Goal: Task Accomplishment & Management: Use online tool/utility

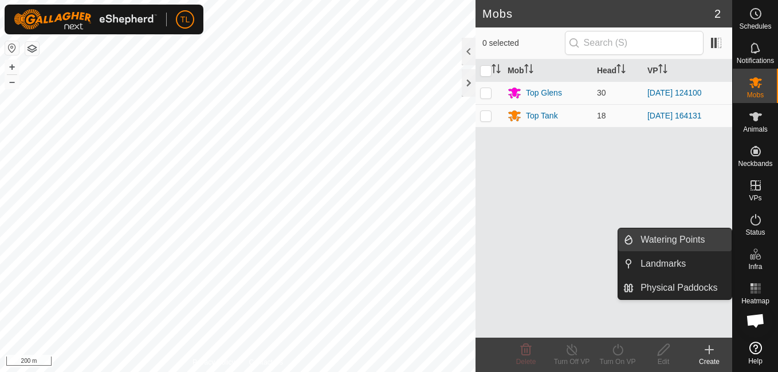
click at [695, 242] on link "Watering Points" at bounding box center [682, 240] width 98 height 23
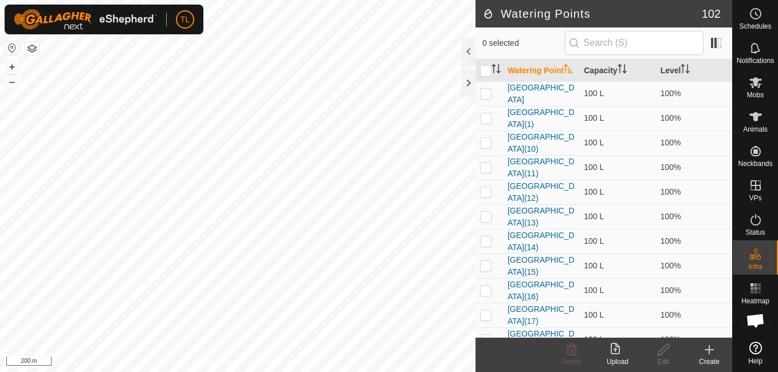
click at [711, 346] on icon at bounding box center [709, 350] width 14 height 14
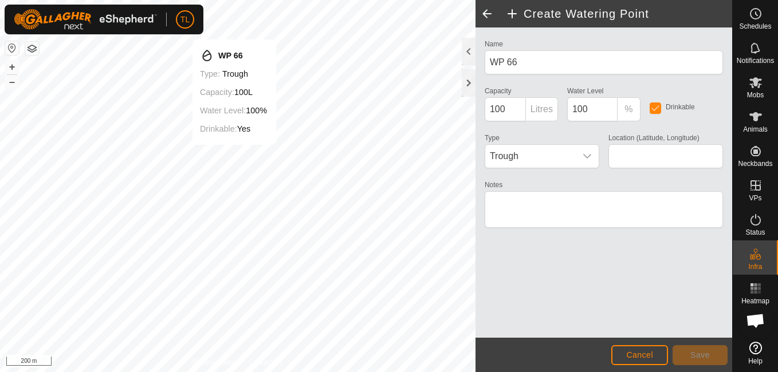
type input "-37.621386, 174.859306"
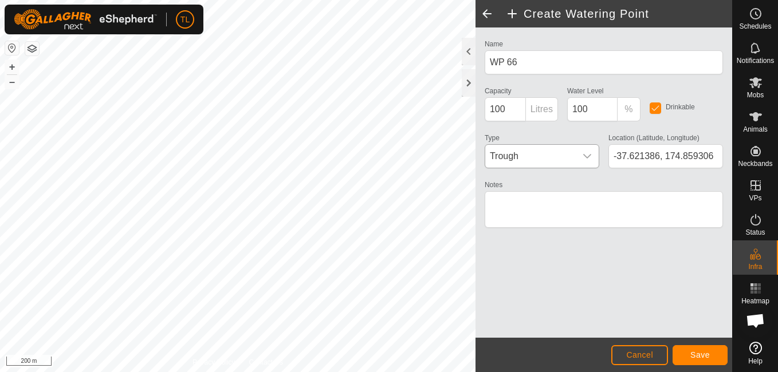
click at [590, 150] on div "dropdown trigger" at bounding box center [587, 156] width 23 height 23
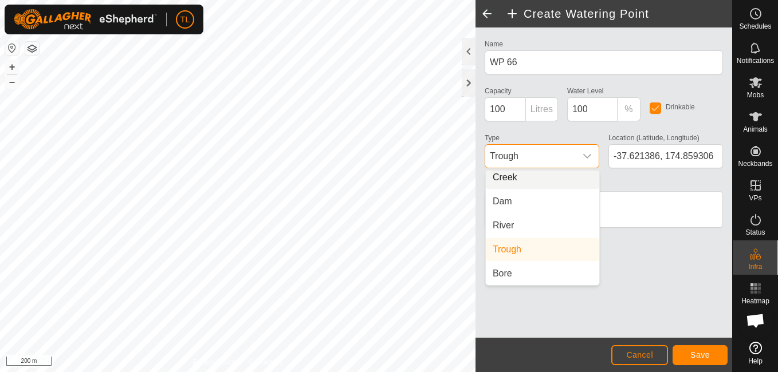
scroll to position [24, 0]
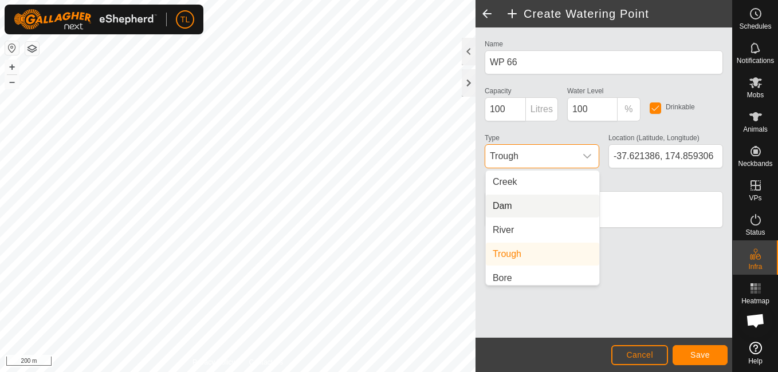
click at [510, 204] on li "Dam" at bounding box center [542, 206] width 113 height 23
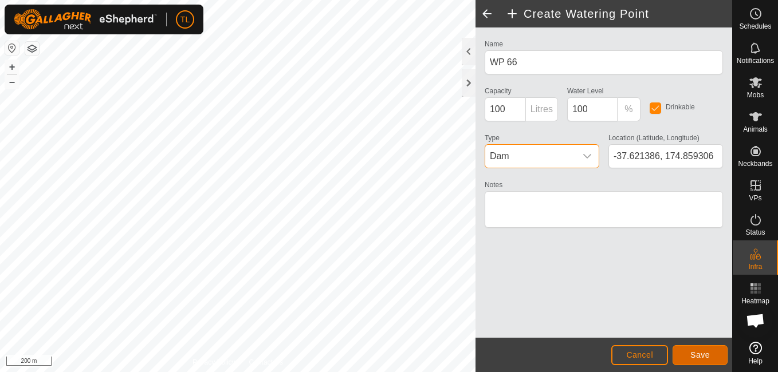
click at [714, 361] on button "Save" at bounding box center [699, 355] width 55 height 20
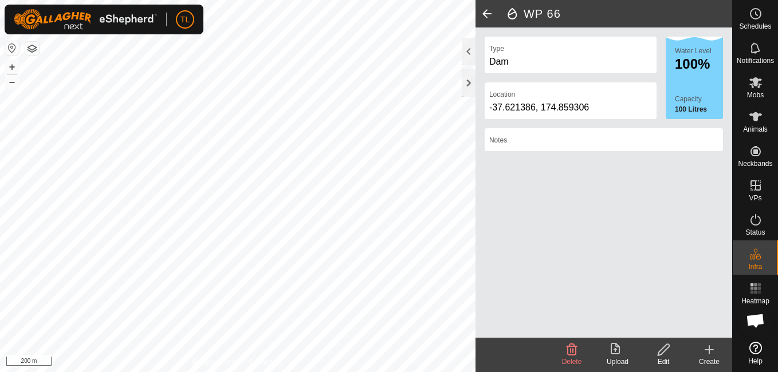
click at [709, 352] on icon at bounding box center [709, 350] width 0 height 8
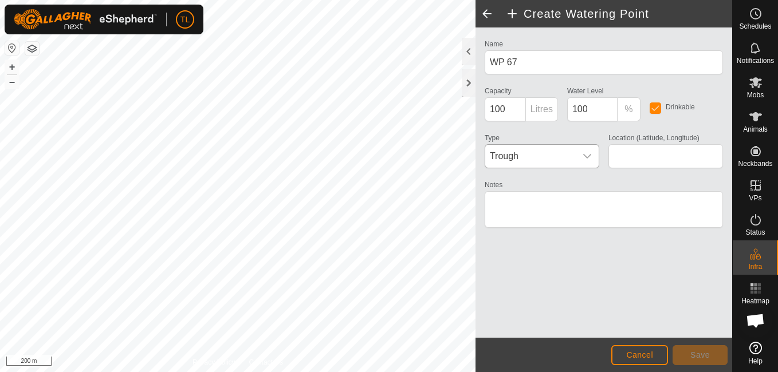
click at [583, 147] on div "dropdown trigger" at bounding box center [587, 156] width 23 height 23
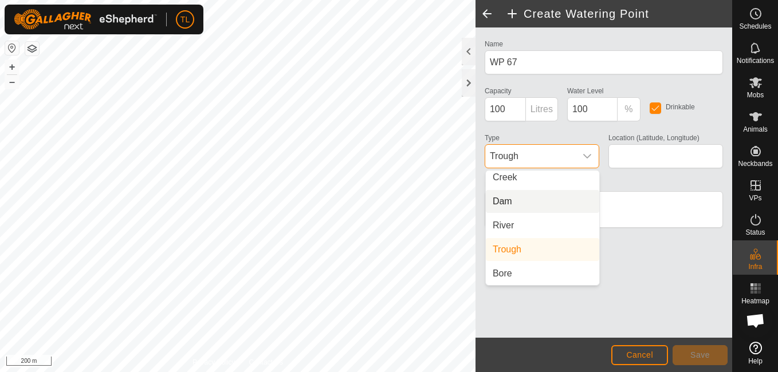
scroll to position [17, 0]
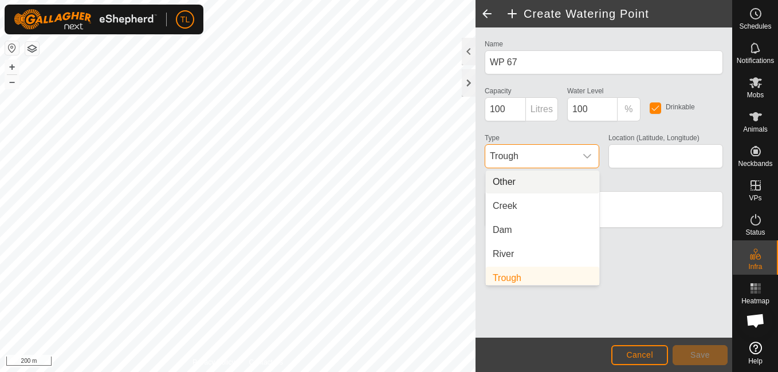
click at [519, 180] on li "Other" at bounding box center [542, 182] width 113 height 23
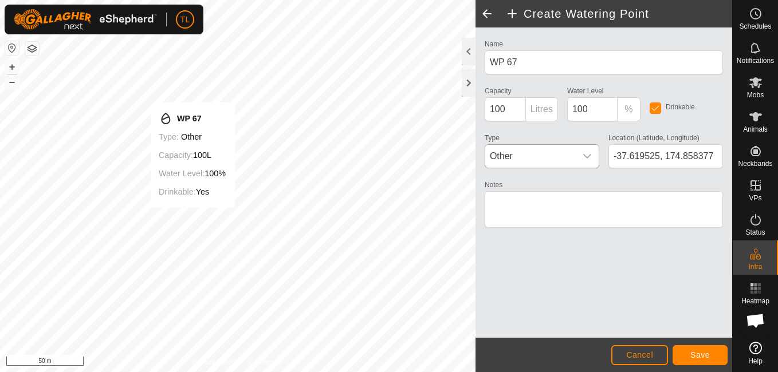
type input "-37.619581, 174.858491"
click at [696, 348] on button "Save" at bounding box center [699, 355] width 55 height 20
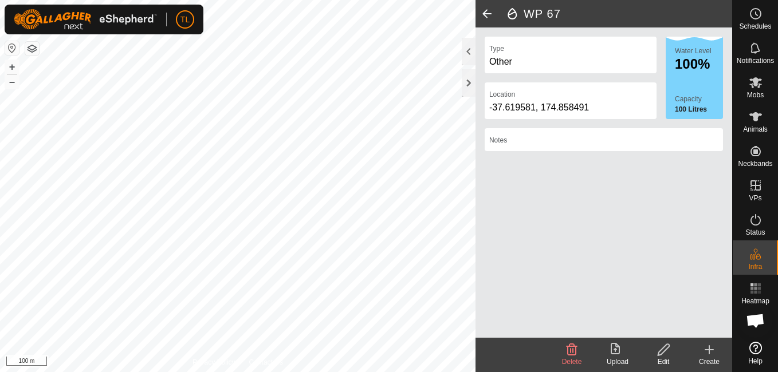
click at [708, 344] on icon at bounding box center [709, 350] width 14 height 14
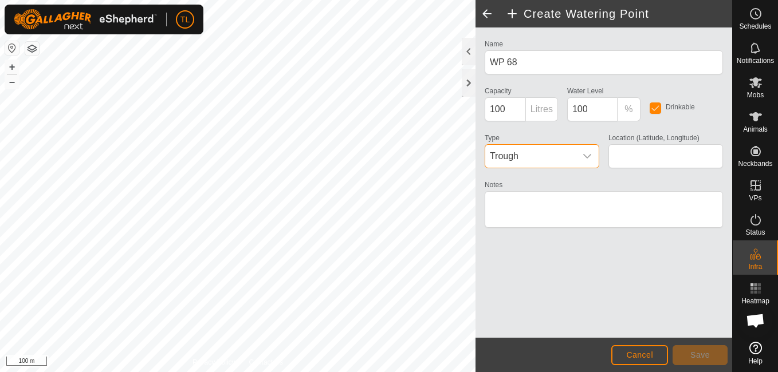
click at [571, 157] on span "Trough" at bounding box center [530, 156] width 90 height 23
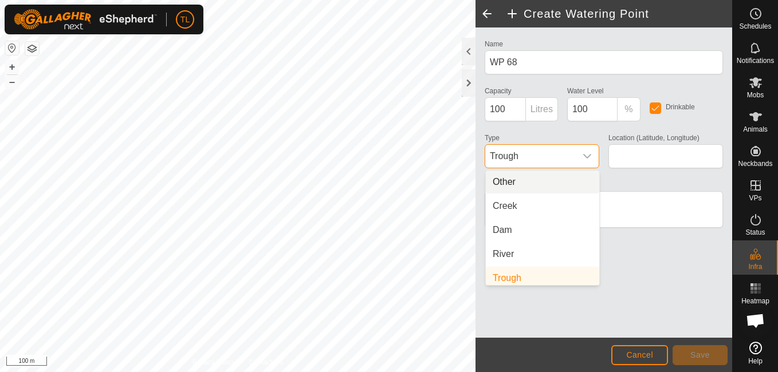
scroll to position [5, 0]
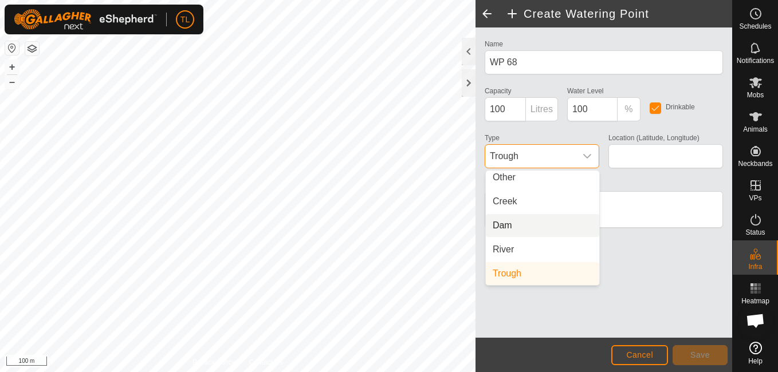
click at [511, 225] on li "Dam" at bounding box center [542, 225] width 113 height 23
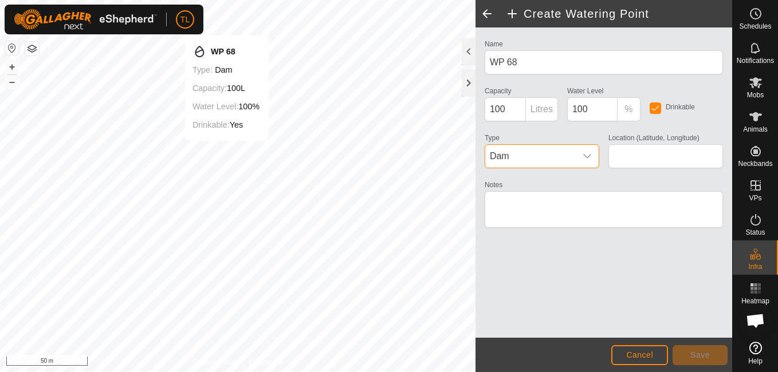
type input "-37.617950, 174.862034"
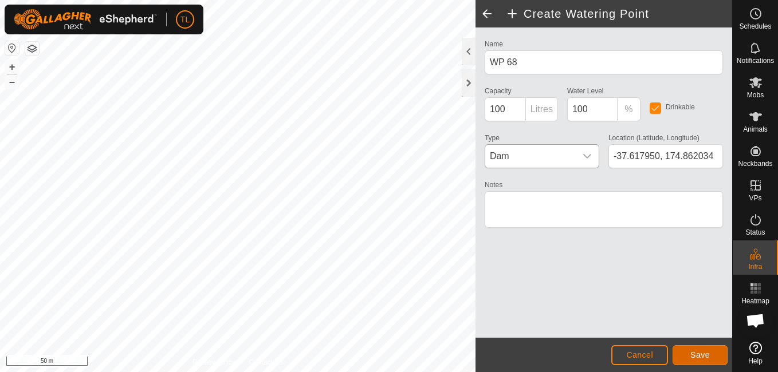
click at [696, 347] on button "Save" at bounding box center [699, 355] width 55 height 20
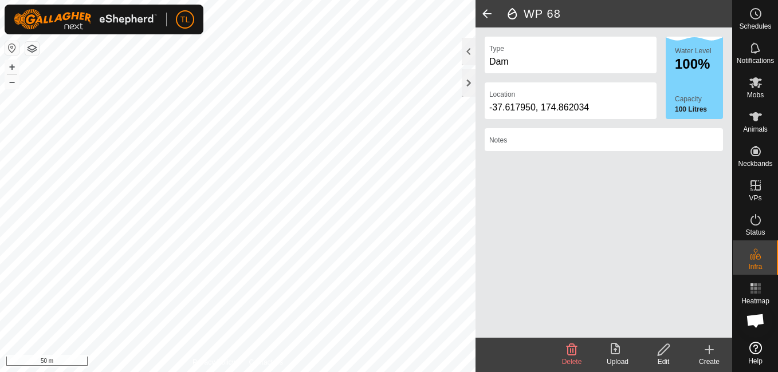
click at [706, 350] on icon at bounding box center [709, 350] width 8 height 0
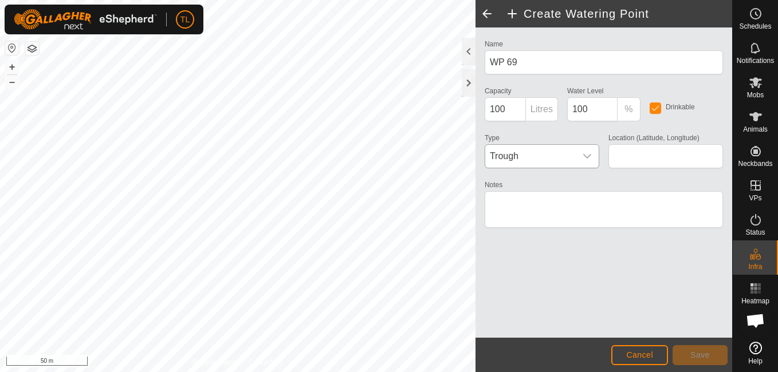
click at [588, 162] on div "dropdown trigger" at bounding box center [587, 156] width 23 height 23
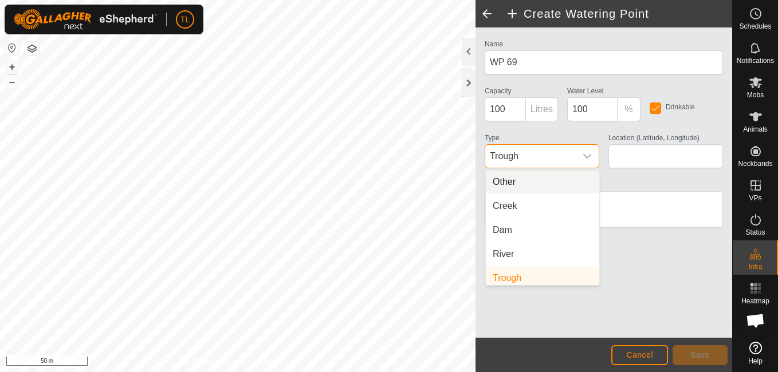
scroll to position [5, 0]
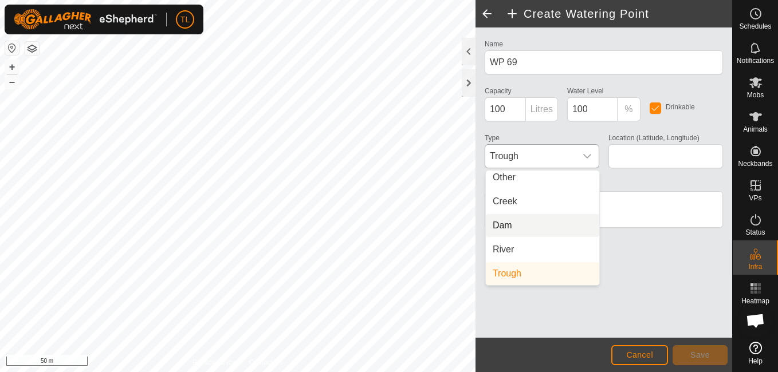
click at [519, 225] on li "Dam" at bounding box center [542, 225] width 113 height 23
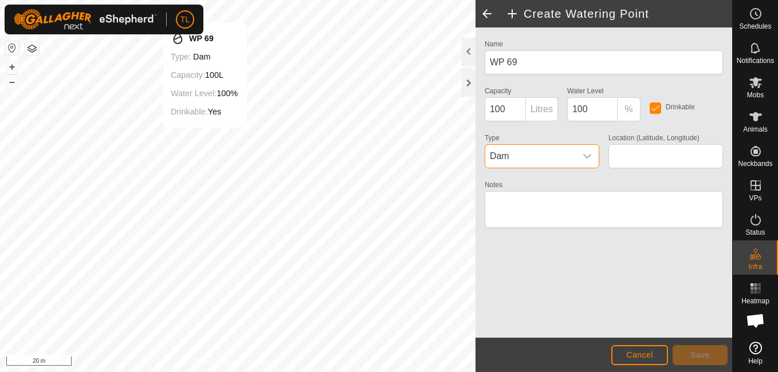
type input "-37.619722, 174.862932"
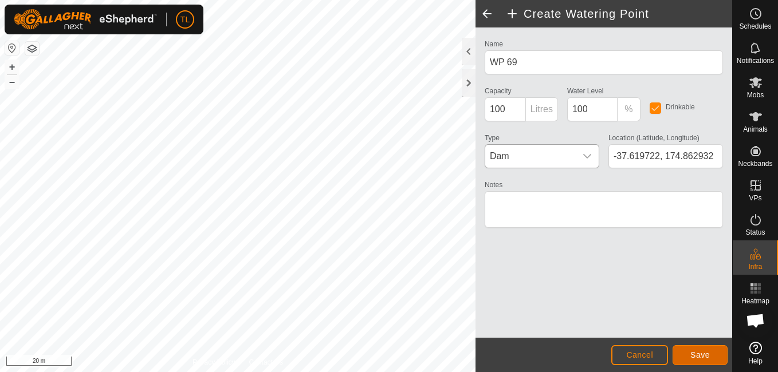
click at [708, 356] on span "Save" at bounding box center [699, 355] width 19 height 9
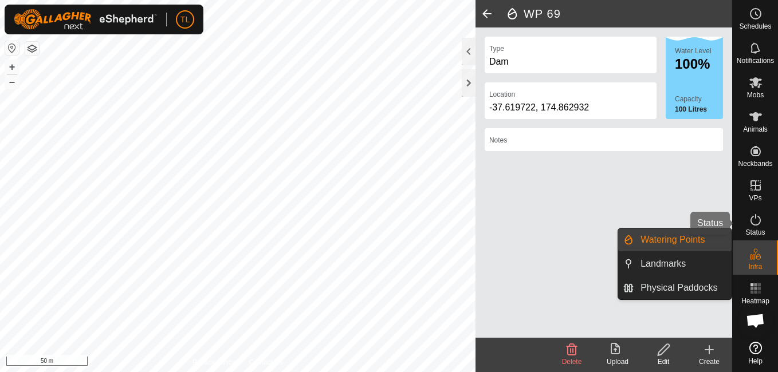
click at [753, 227] on es-activation-svg-icon at bounding box center [755, 220] width 21 height 18
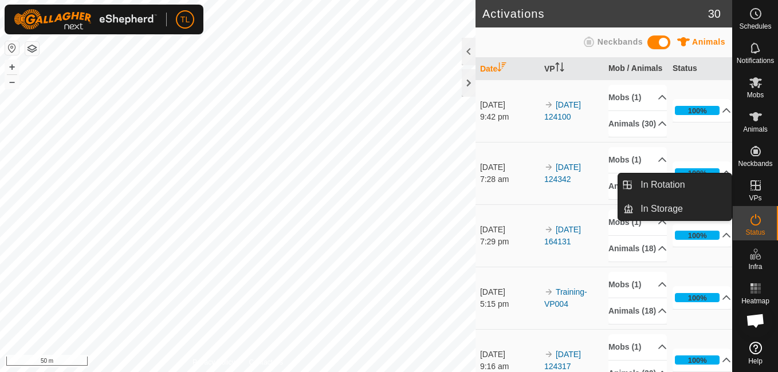
click at [750, 183] on icon at bounding box center [756, 186] width 14 height 14
click at [685, 183] on link "In Rotation" at bounding box center [682, 185] width 98 height 23
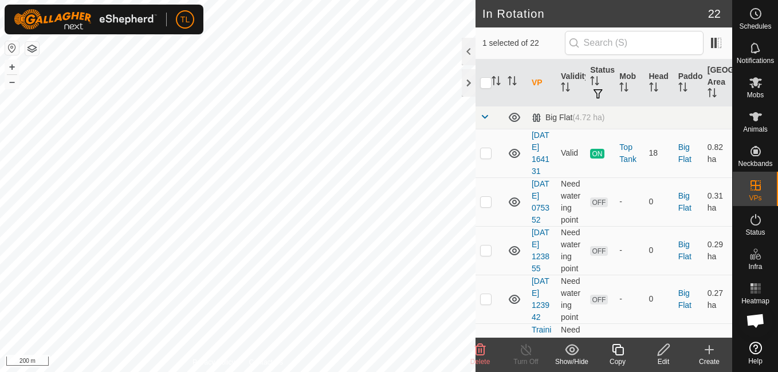
click at [708, 350] on icon at bounding box center [709, 350] width 8 height 0
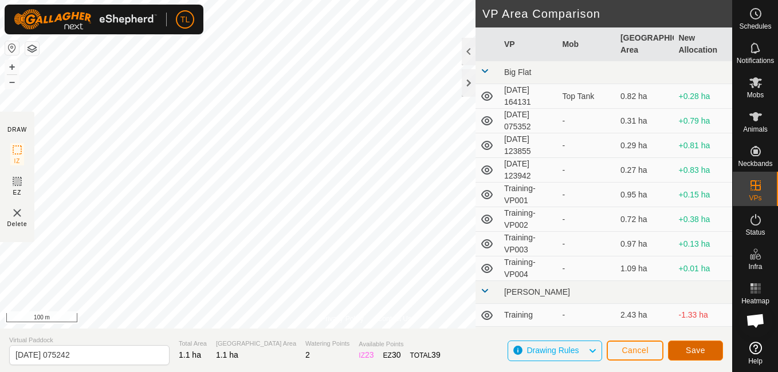
click at [701, 358] on button "Save" at bounding box center [695, 351] width 55 height 20
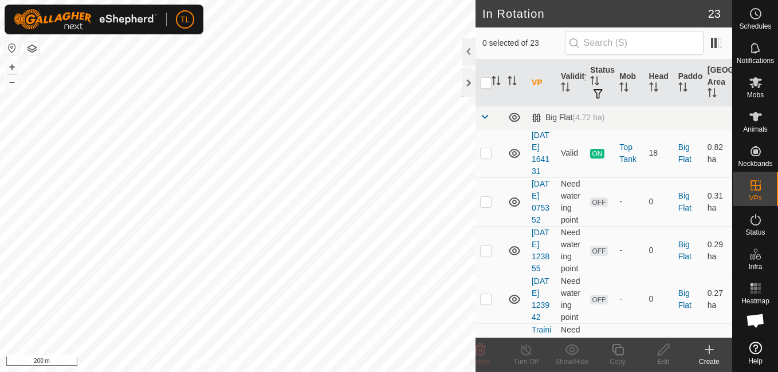
click at [712, 350] on icon at bounding box center [709, 350] width 8 height 0
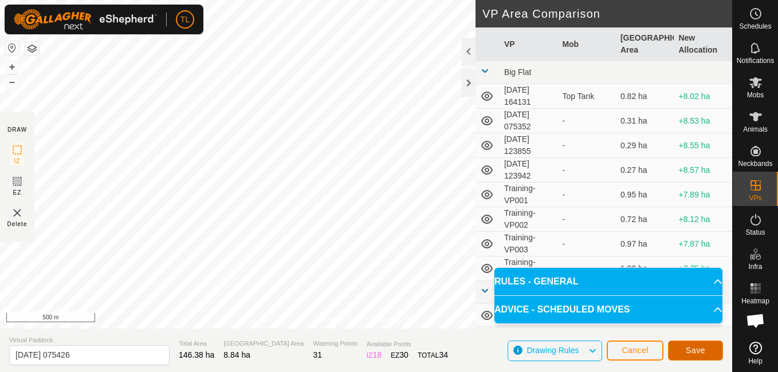
click at [703, 349] on span "Save" at bounding box center [695, 350] width 19 height 9
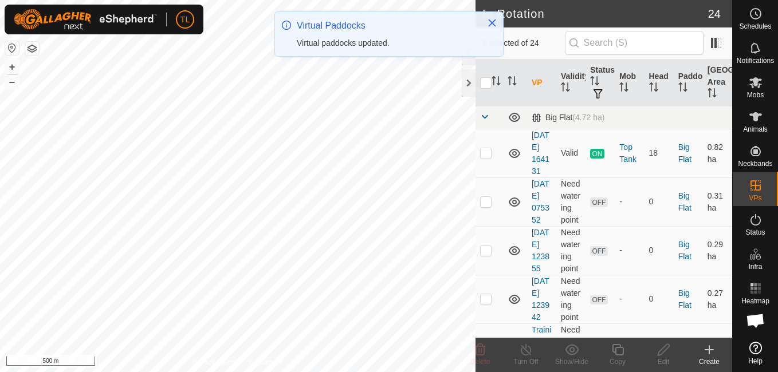
click at [708, 342] on div "Create" at bounding box center [709, 355] width 46 height 34
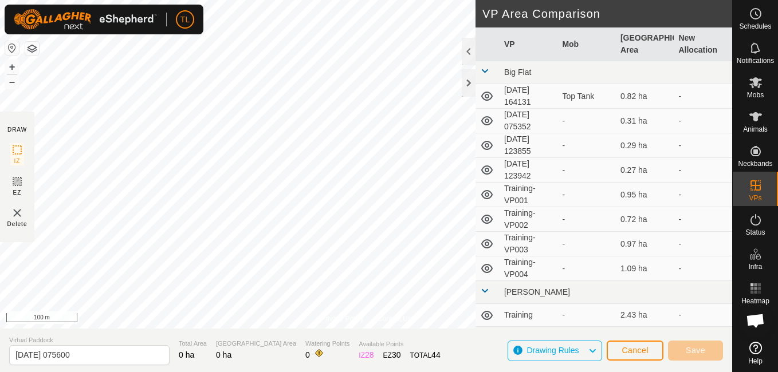
click at [372, 320] on div "Privacy Policy Contact Us" at bounding box center [366, 319] width 90 height 10
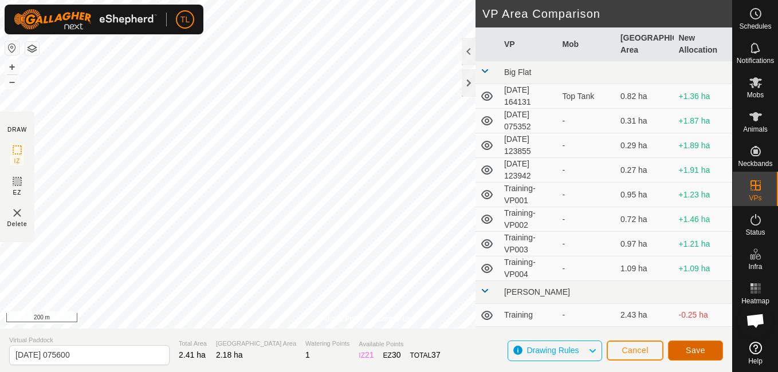
click at [687, 352] on span "Save" at bounding box center [695, 350] width 19 height 9
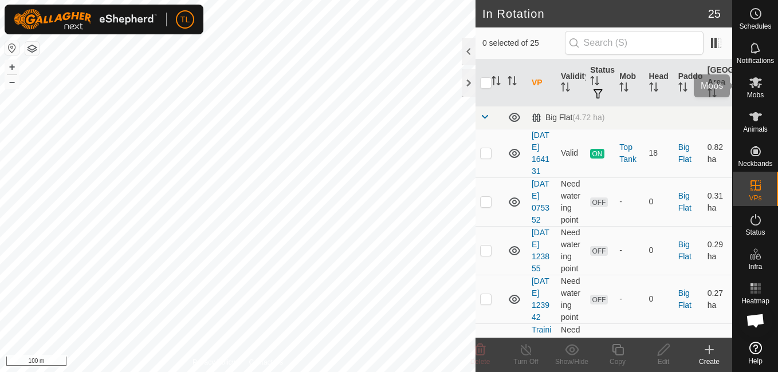
click at [747, 80] on es-mob-svg-icon at bounding box center [755, 82] width 21 height 18
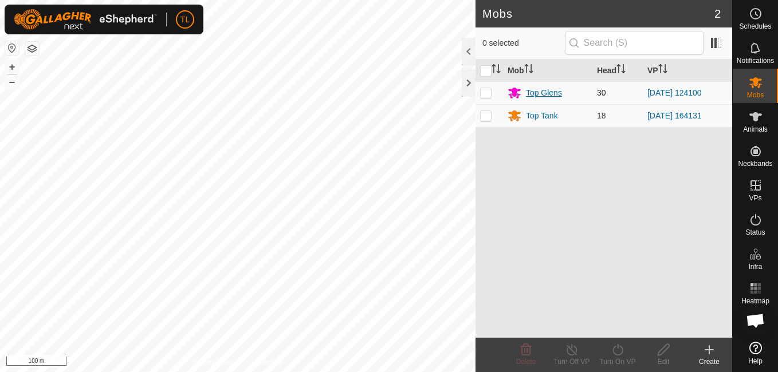
click at [559, 88] on div "Top Glens" at bounding box center [544, 93] width 36 height 12
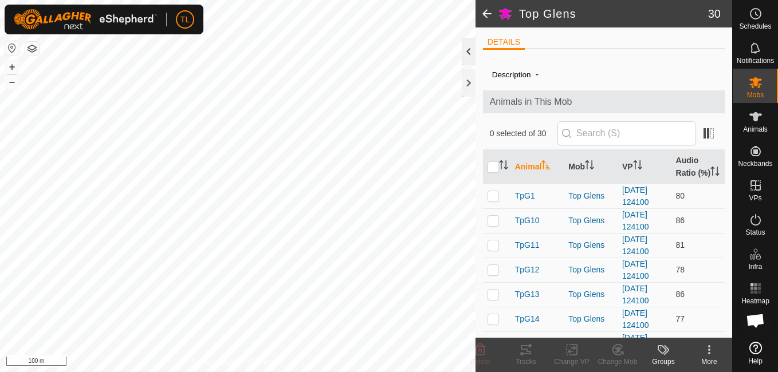
click at [468, 45] on div at bounding box center [469, 51] width 14 height 27
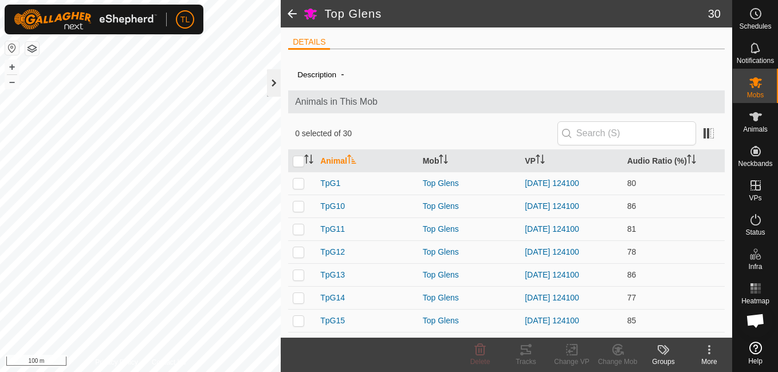
click at [274, 82] on div at bounding box center [274, 82] width 14 height 27
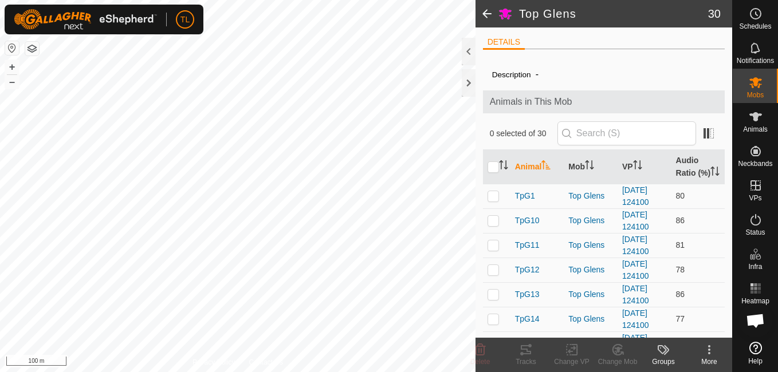
click at [482, 17] on span at bounding box center [486, 13] width 23 height 27
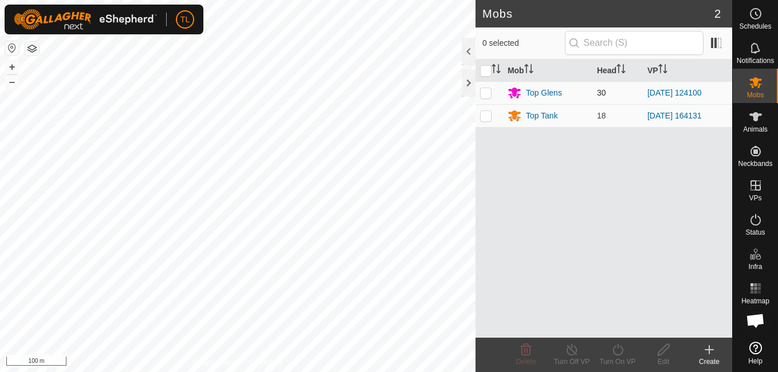
click at [489, 89] on p-checkbox at bounding box center [485, 92] width 11 height 9
checkbox input "true"
click at [543, 90] on div "Top Glens" at bounding box center [544, 93] width 36 height 12
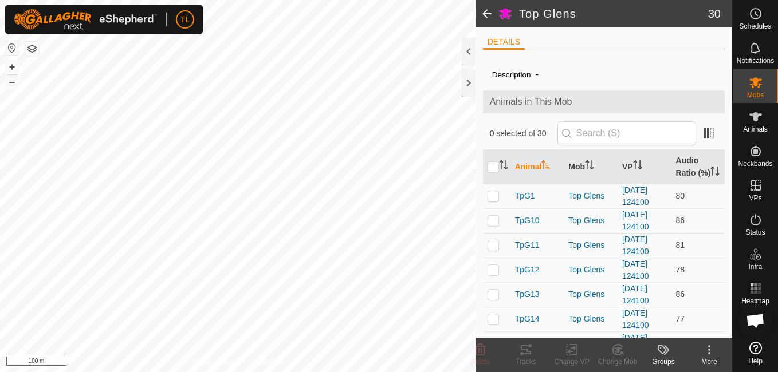
click at [708, 360] on div "More" at bounding box center [709, 362] width 46 height 10
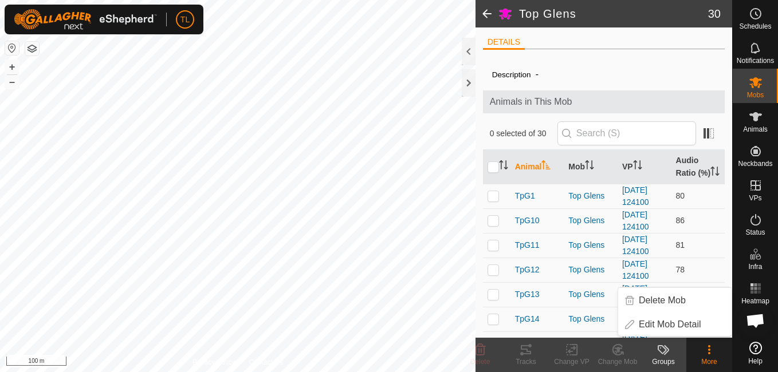
click at [708, 348] on icon at bounding box center [709, 350] width 14 height 14
click at [707, 348] on icon at bounding box center [709, 350] width 14 height 14
click at [488, 8] on span at bounding box center [486, 13] width 23 height 27
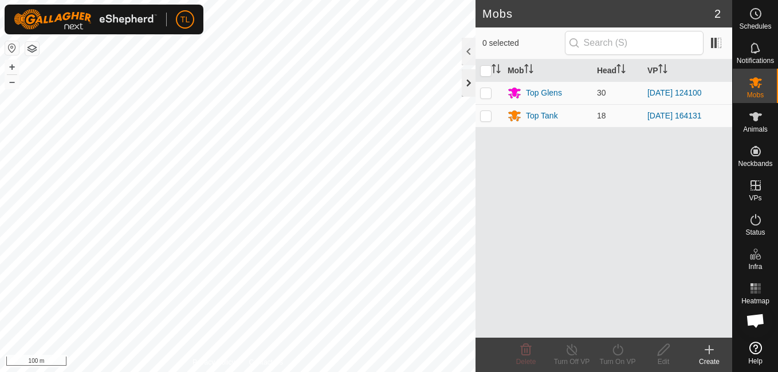
click at [471, 85] on div at bounding box center [469, 82] width 14 height 27
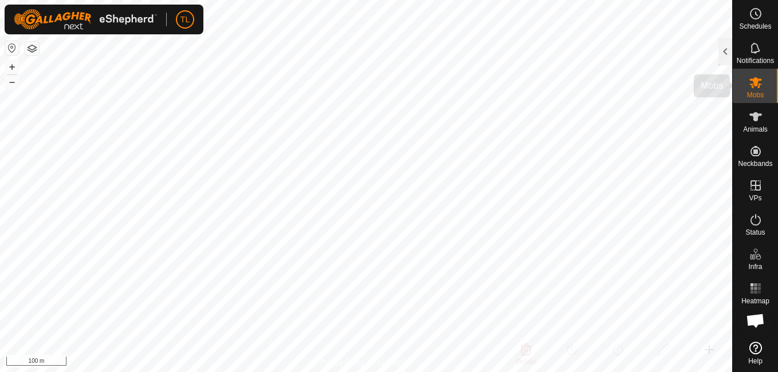
click at [759, 79] on icon at bounding box center [756, 83] width 14 height 14
click at [759, 80] on icon at bounding box center [755, 82] width 13 height 11
click at [723, 57] on div at bounding box center [725, 51] width 14 height 27
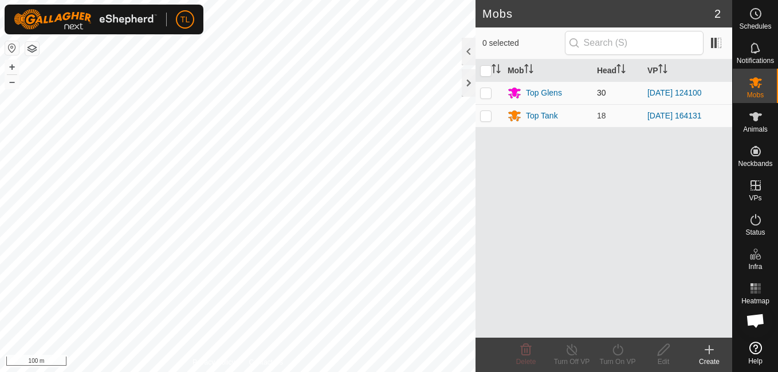
click at [487, 90] on p-checkbox at bounding box center [485, 92] width 11 height 9
checkbox input "true"
click at [613, 349] on icon at bounding box center [617, 349] width 10 height 11
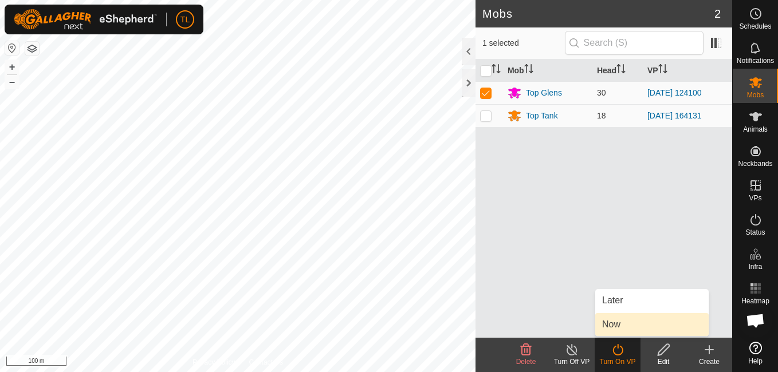
click at [629, 321] on link "Now" at bounding box center [651, 324] width 113 height 23
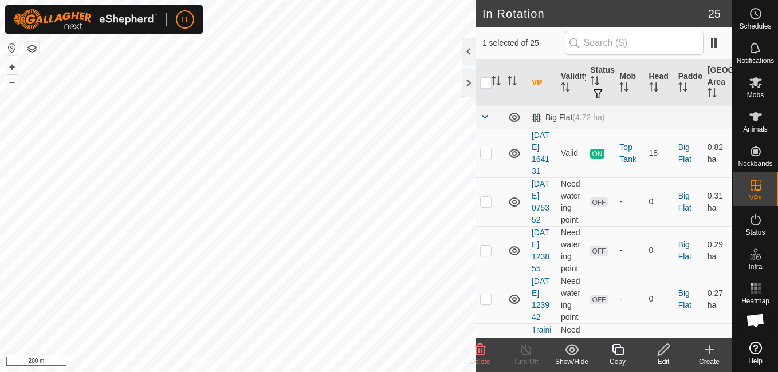
scroll to position [554, 0]
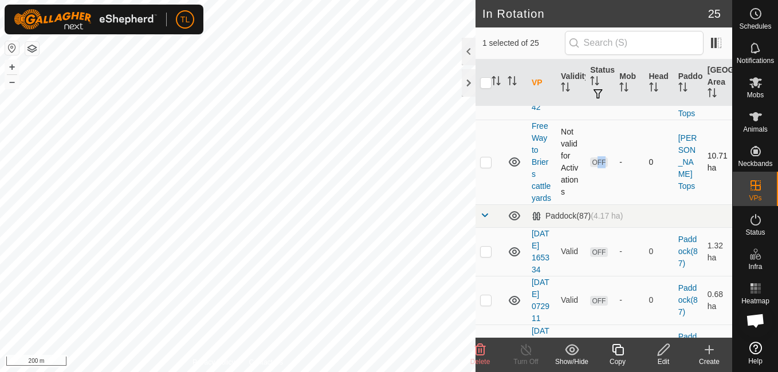
drag, startPoint x: 605, startPoint y: 229, endPoint x: 594, endPoint y: 174, distance: 56.6
click at [594, 174] on td "OFF" at bounding box center [599, 162] width 29 height 85
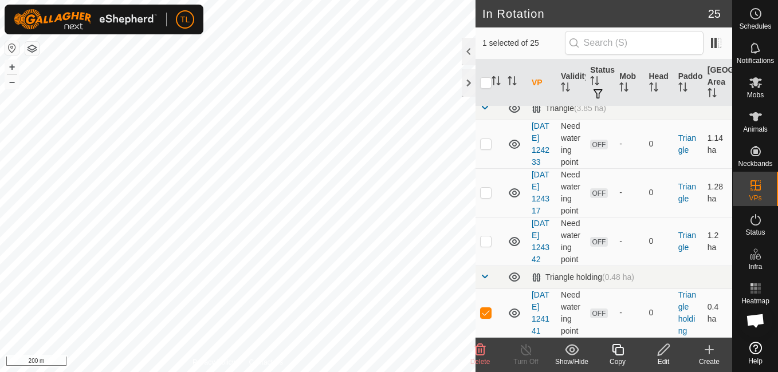
scroll to position [1421, 0]
click at [482, 308] on p-checkbox at bounding box center [485, 312] width 11 height 9
checkbox input "false"
click at [469, 82] on div at bounding box center [469, 82] width 14 height 27
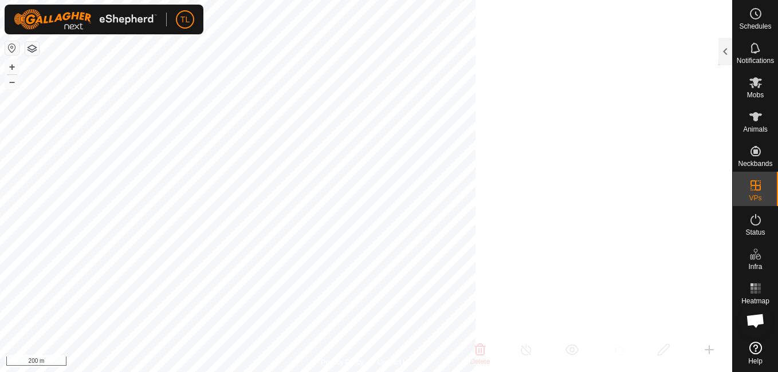
scroll to position [5170, 0]
click at [758, 85] on icon at bounding box center [756, 83] width 14 height 14
click at [722, 52] on div at bounding box center [725, 51] width 14 height 27
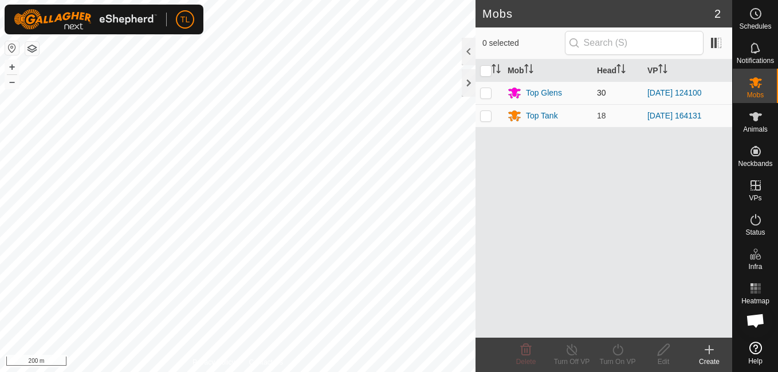
click at [490, 92] on p-checkbox at bounding box center [485, 92] width 11 height 9
checkbox input "true"
click at [613, 352] on icon at bounding box center [617, 349] width 10 height 11
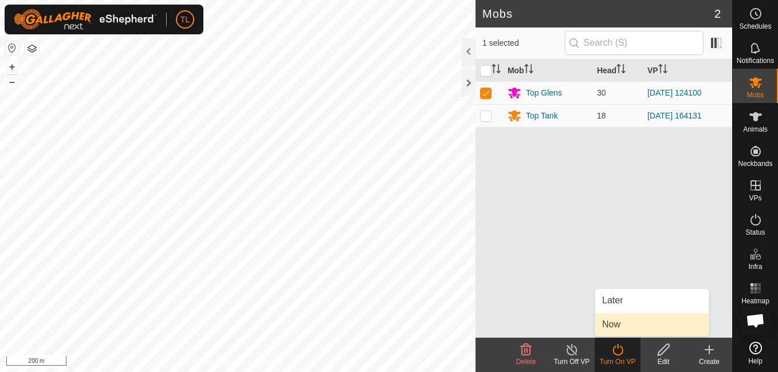
click at [623, 320] on link "Now" at bounding box center [651, 324] width 113 height 23
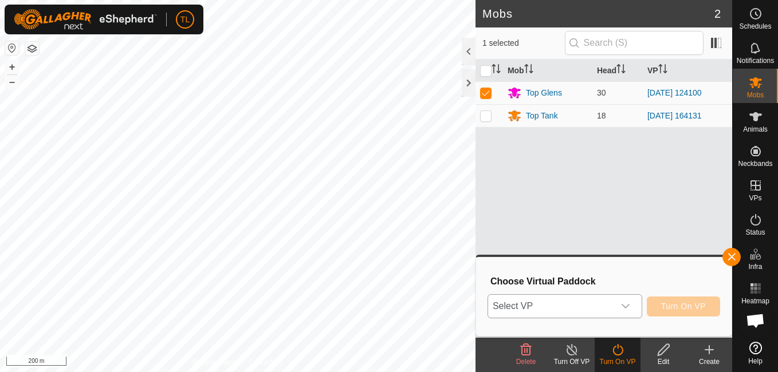
click at [635, 307] on div "dropdown trigger" at bounding box center [625, 306] width 23 height 23
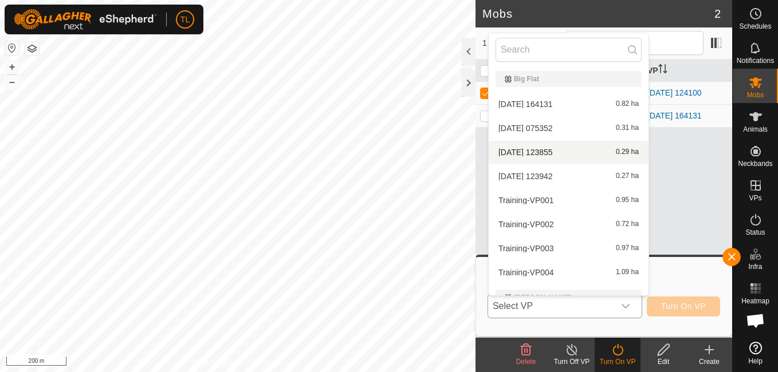
drag, startPoint x: 582, startPoint y: 181, endPoint x: 578, endPoint y: 154, distance: 27.2
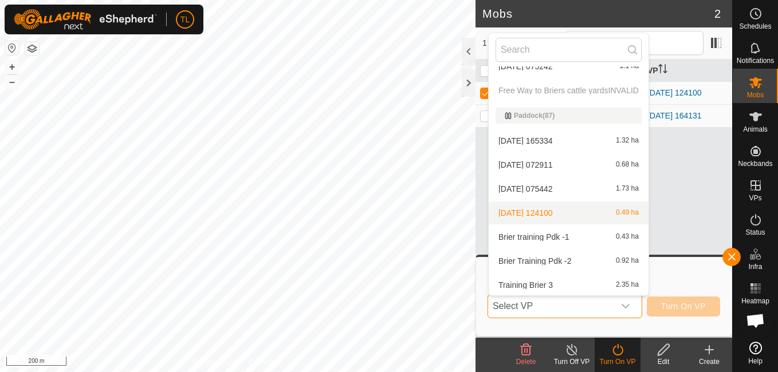
scroll to position [582, 0]
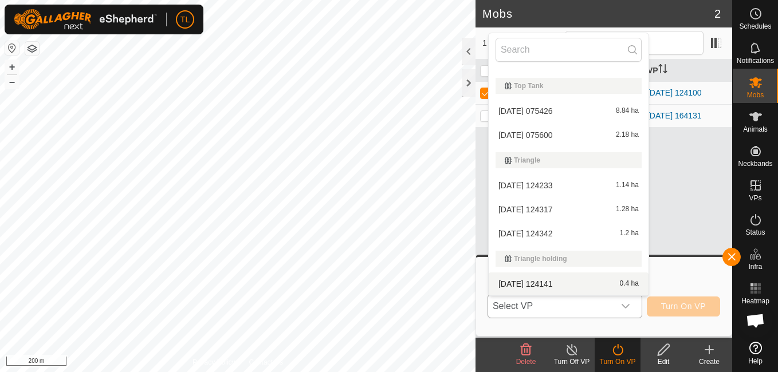
click at [561, 282] on li "[DATE] 124141 0.4 ha" at bounding box center [569, 284] width 160 height 23
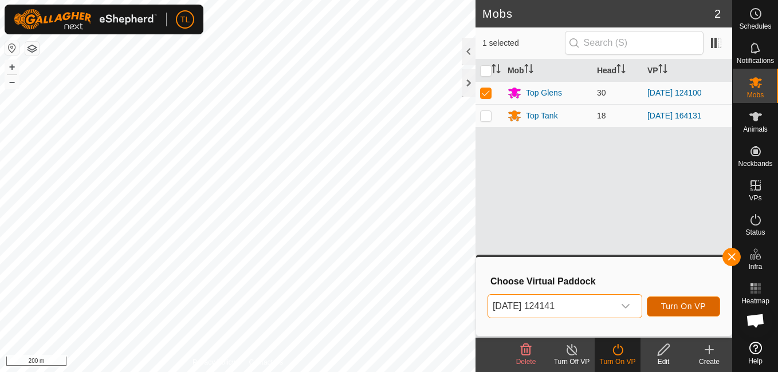
click at [689, 307] on span "Turn On VP" at bounding box center [683, 306] width 45 height 9
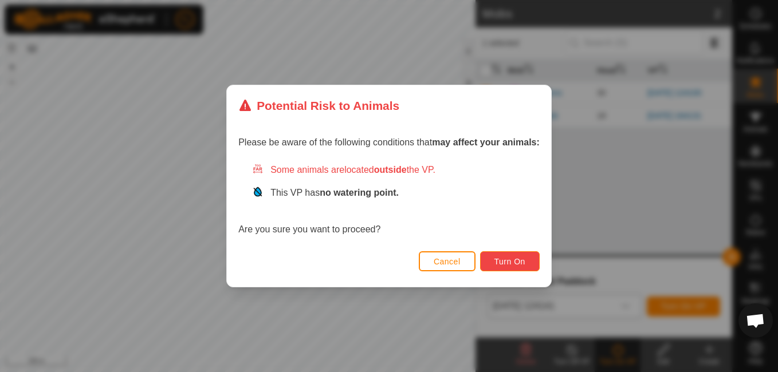
click at [514, 256] on button "Turn On" at bounding box center [510, 261] width 60 height 20
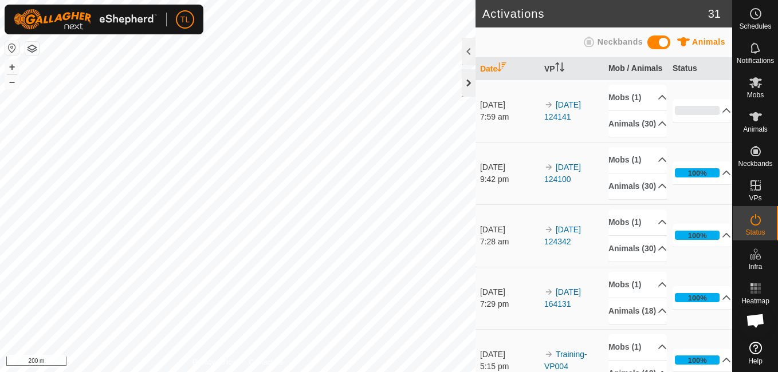
click at [467, 83] on div at bounding box center [469, 82] width 14 height 27
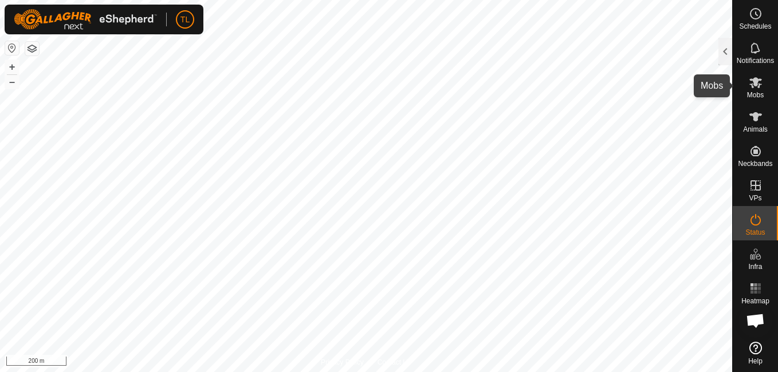
click at [747, 92] on div "Mobs" at bounding box center [755, 86] width 45 height 34
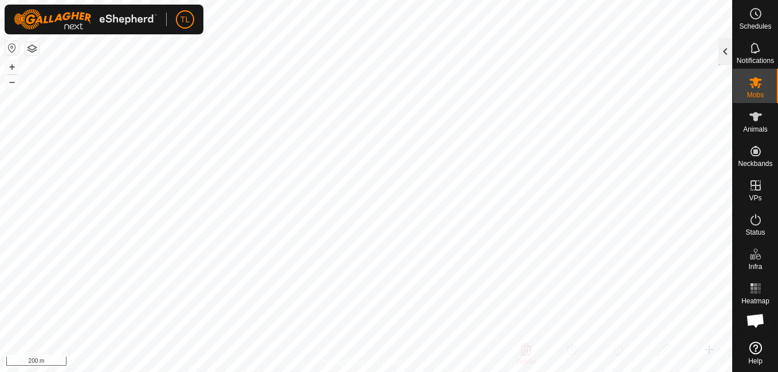
click at [718, 57] on div "Mobs 2 0 selected Mob Head VP Top Glens 30 [DATE] 124141 Top Tank 18 [DATE] 164…" at bounding box center [366, 186] width 732 height 372
click at [726, 53] on div at bounding box center [725, 51] width 14 height 27
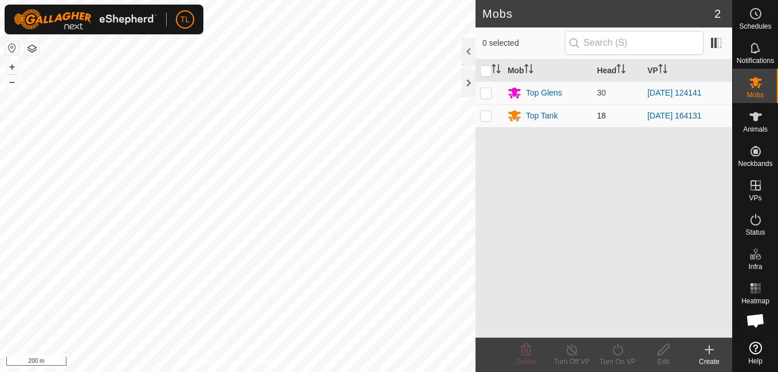
click at [490, 115] on p-checkbox at bounding box center [485, 115] width 11 height 9
checkbox input "true"
click at [539, 116] on div "Top Tank" at bounding box center [542, 116] width 32 height 12
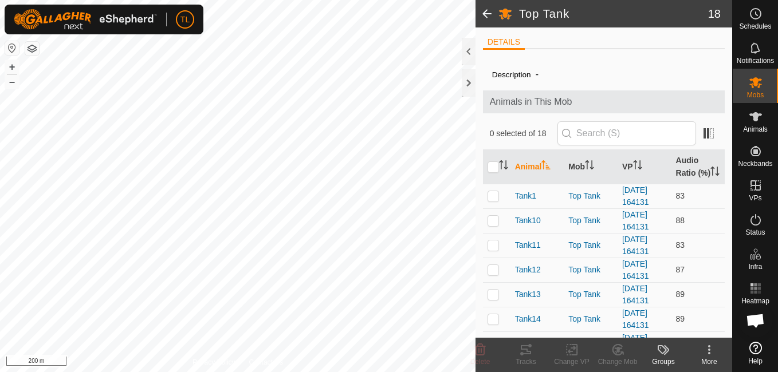
click at [487, 13] on span at bounding box center [486, 13] width 23 height 27
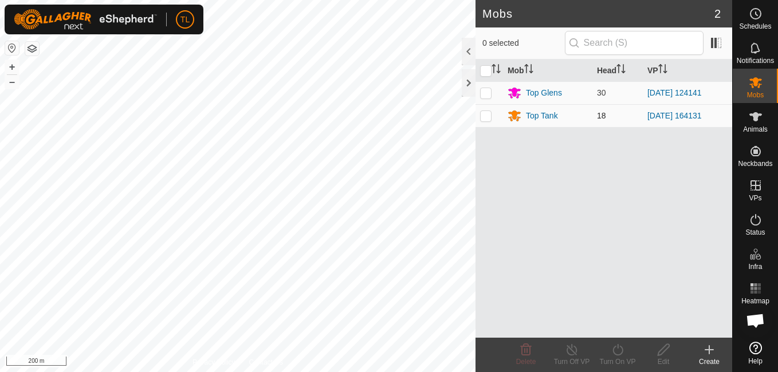
click at [489, 118] on p-checkbox at bounding box center [485, 115] width 11 height 9
checkbox input "true"
click at [609, 355] on turn-on-svg-icon at bounding box center [617, 350] width 46 height 14
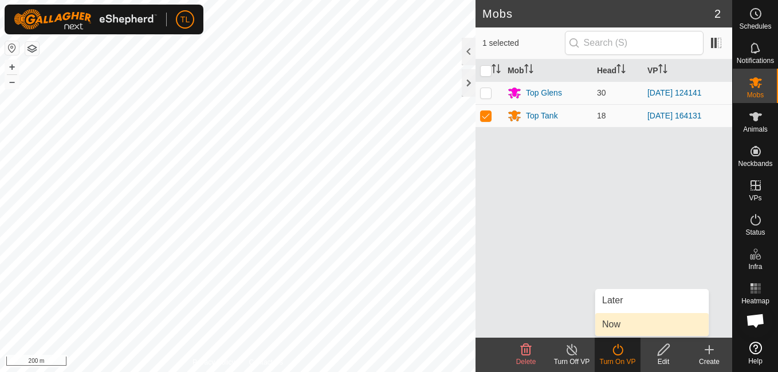
click at [609, 323] on link "Now" at bounding box center [651, 324] width 113 height 23
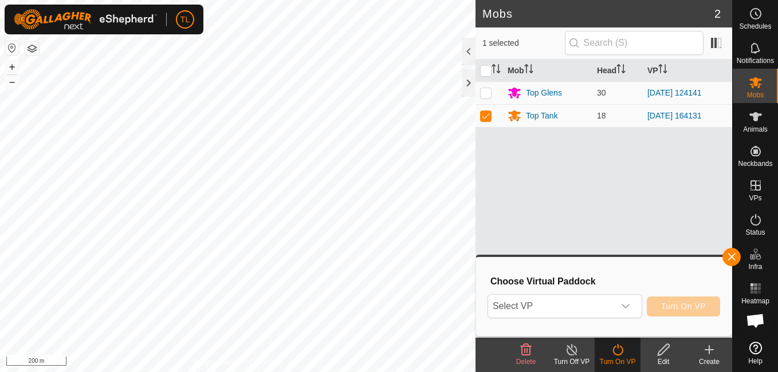
click at [99, 0] on html "TL Schedules Notifications Mobs Animals Neckbands VPs Status Infra Heatmap Help…" at bounding box center [389, 186] width 778 height 372
click at [613, 309] on span "Select VP" at bounding box center [551, 306] width 126 height 23
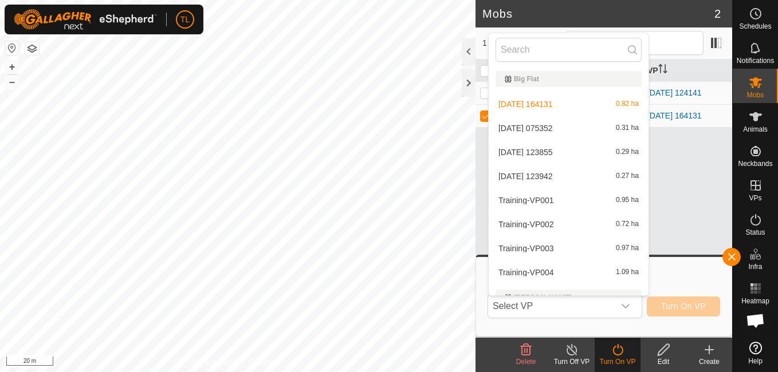
click at [711, 350] on icon at bounding box center [709, 350] width 8 height 0
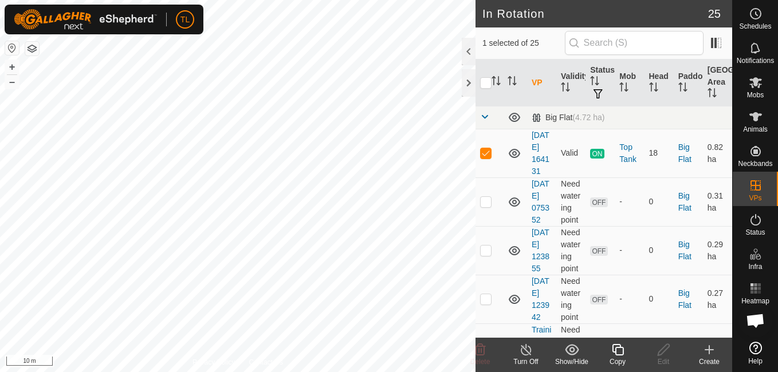
click at [706, 346] on icon at bounding box center [709, 350] width 14 height 14
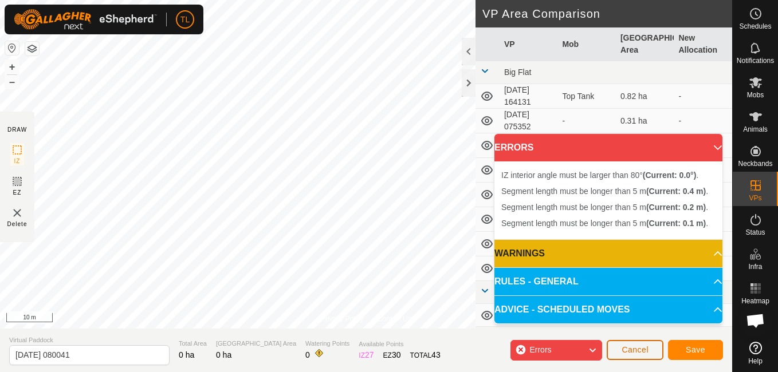
click at [656, 346] on button "Cancel" at bounding box center [635, 350] width 57 height 20
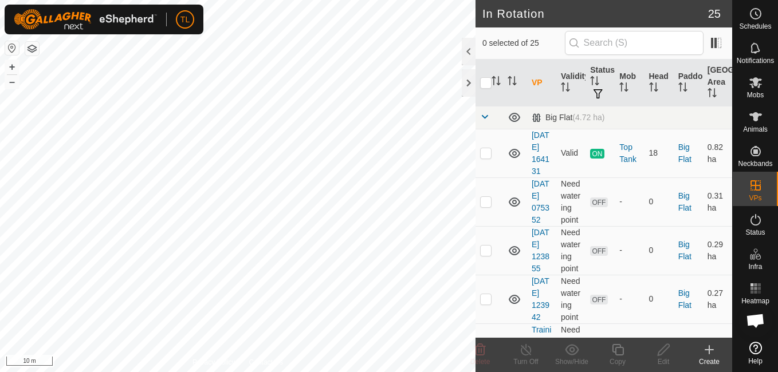
click at [713, 350] on icon at bounding box center [709, 350] width 8 height 0
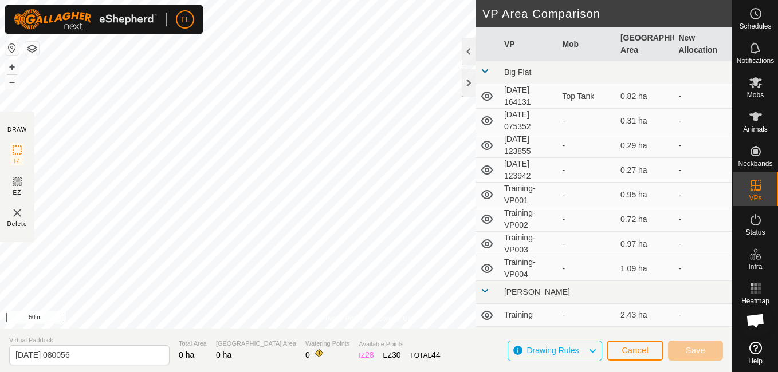
click at [184, 330] on section "Virtual Paddock [DATE] 080056 Total Area 0 ha Grazing Area 0 ha Watering Points…" at bounding box center [366, 351] width 732 height 44
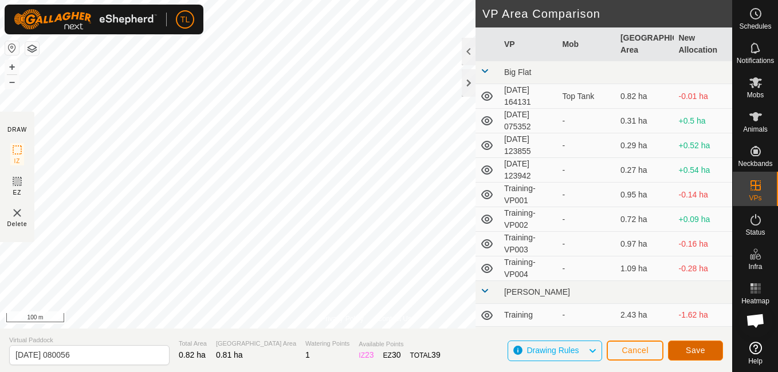
click at [692, 346] on span "Save" at bounding box center [695, 350] width 19 height 9
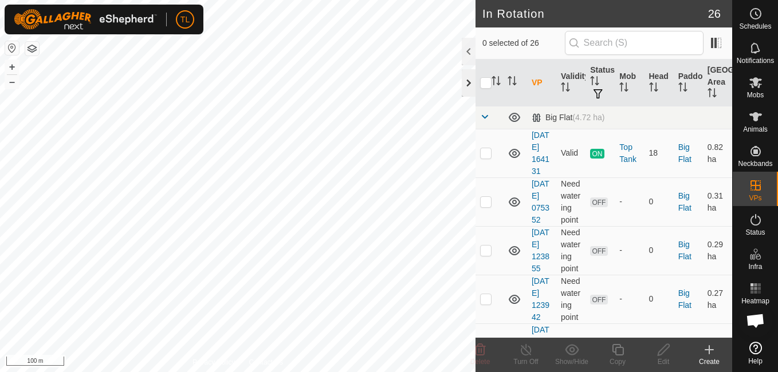
click at [472, 86] on div at bounding box center [469, 82] width 14 height 27
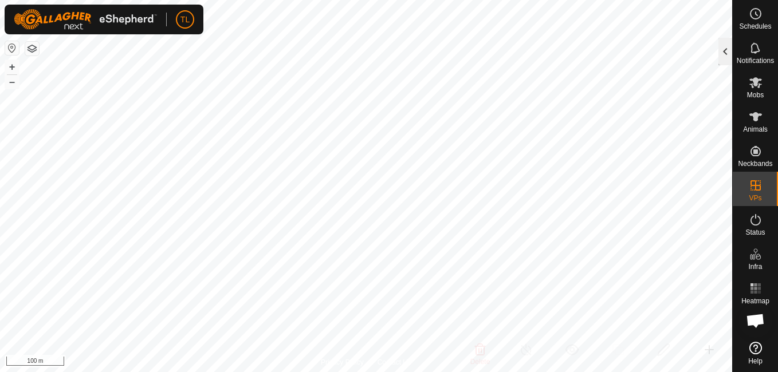
click at [726, 49] on div at bounding box center [725, 51] width 14 height 27
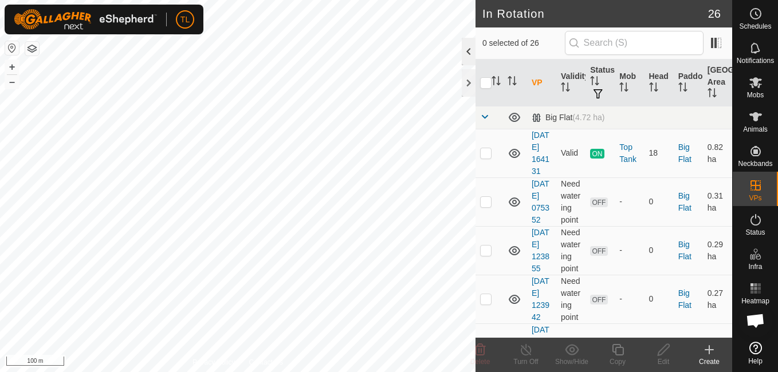
click at [464, 52] on div at bounding box center [469, 51] width 14 height 27
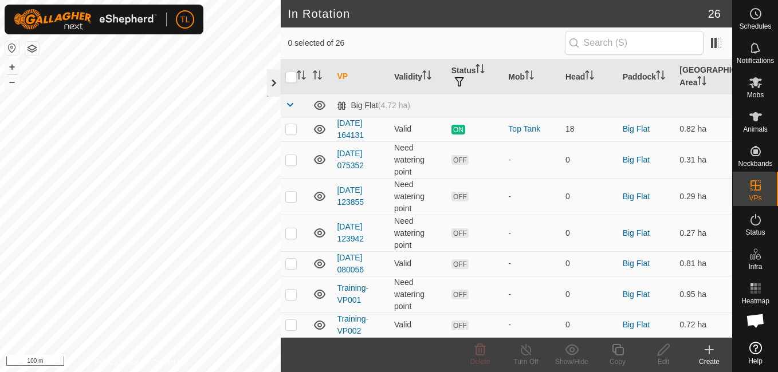
click at [275, 81] on div at bounding box center [274, 82] width 14 height 27
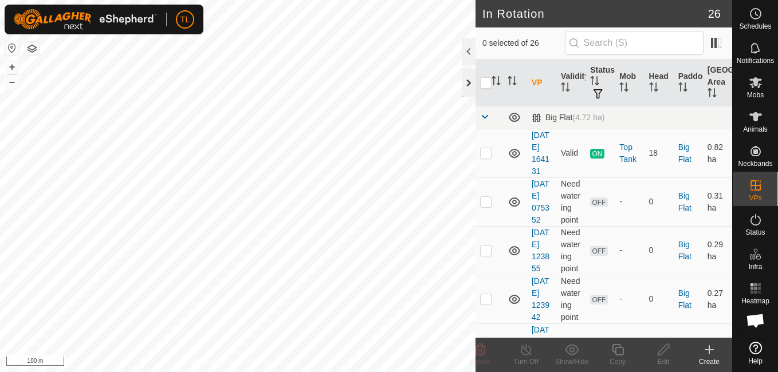
click at [466, 81] on div at bounding box center [469, 82] width 14 height 27
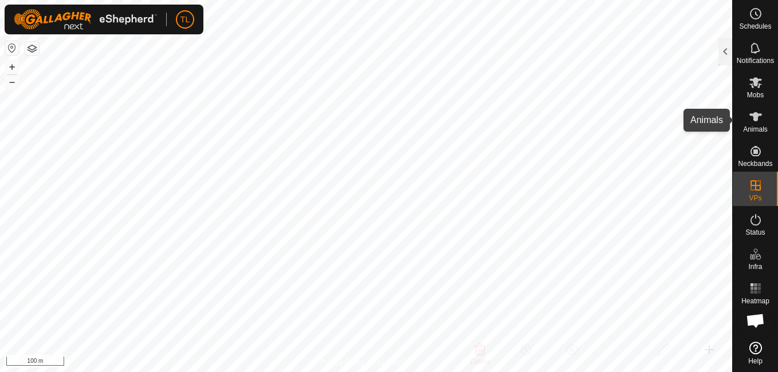
click at [756, 110] on icon at bounding box center [756, 117] width 14 height 14
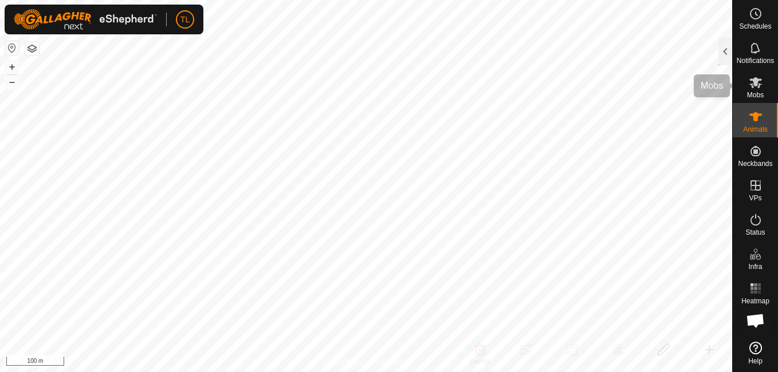
click at [742, 78] on div "Mobs" at bounding box center [755, 86] width 45 height 34
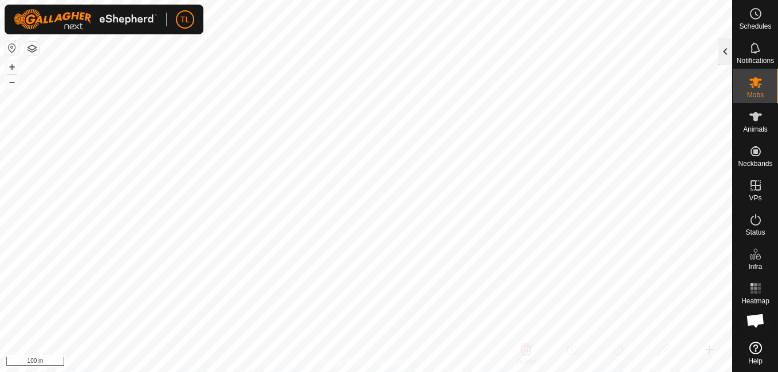
click at [726, 53] on div at bounding box center [725, 51] width 14 height 27
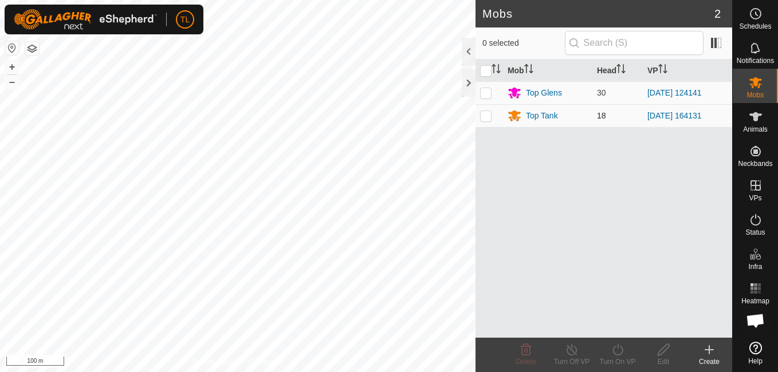
click at [491, 115] on td at bounding box center [488, 115] width 27 height 23
checkbox input "true"
click at [626, 346] on turn-on-svg-icon at bounding box center [617, 350] width 46 height 14
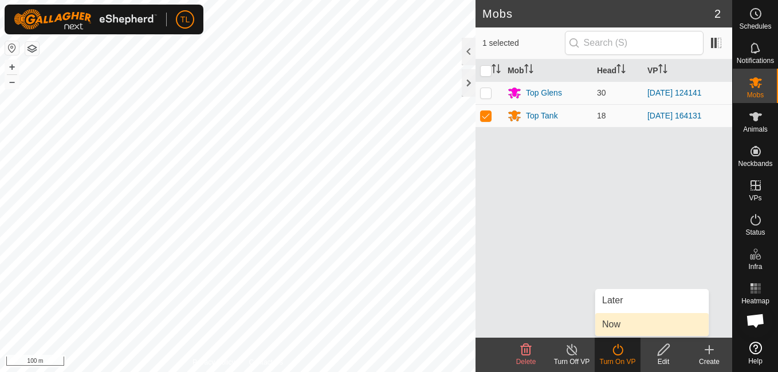
click at [621, 318] on link "Now" at bounding box center [651, 324] width 113 height 23
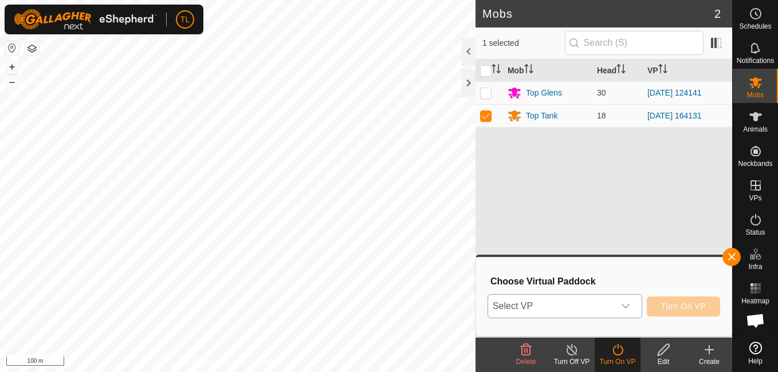
click at [628, 300] on div "dropdown trigger" at bounding box center [625, 306] width 23 height 23
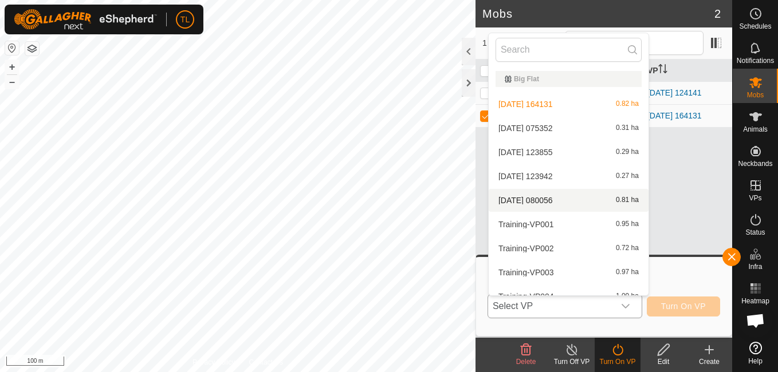
scroll to position [13, 0]
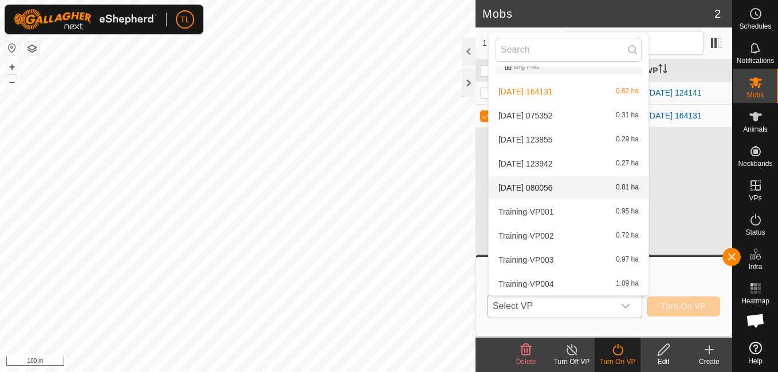
click at [557, 190] on li "[DATE] 080056 0.81 ha" at bounding box center [569, 187] width 160 height 23
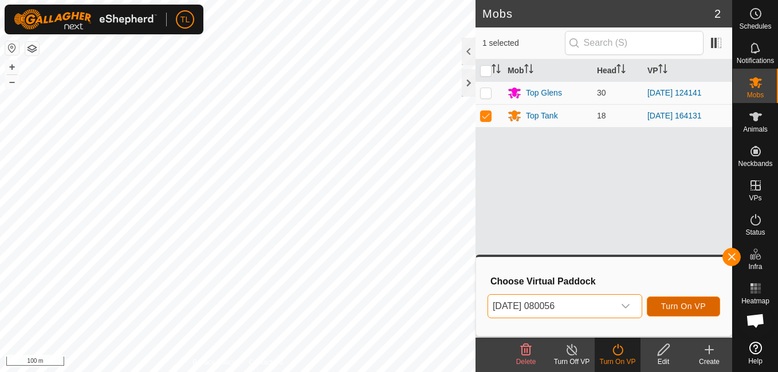
click at [682, 306] on span "Turn On VP" at bounding box center [683, 306] width 45 height 9
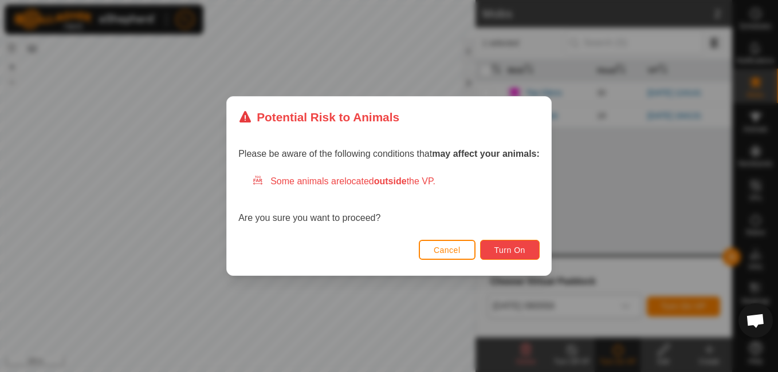
click at [501, 241] on button "Turn On" at bounding box center [510, 250] width 60 height 20
